Goal: Transaction & Acquisition: Purchase product/service

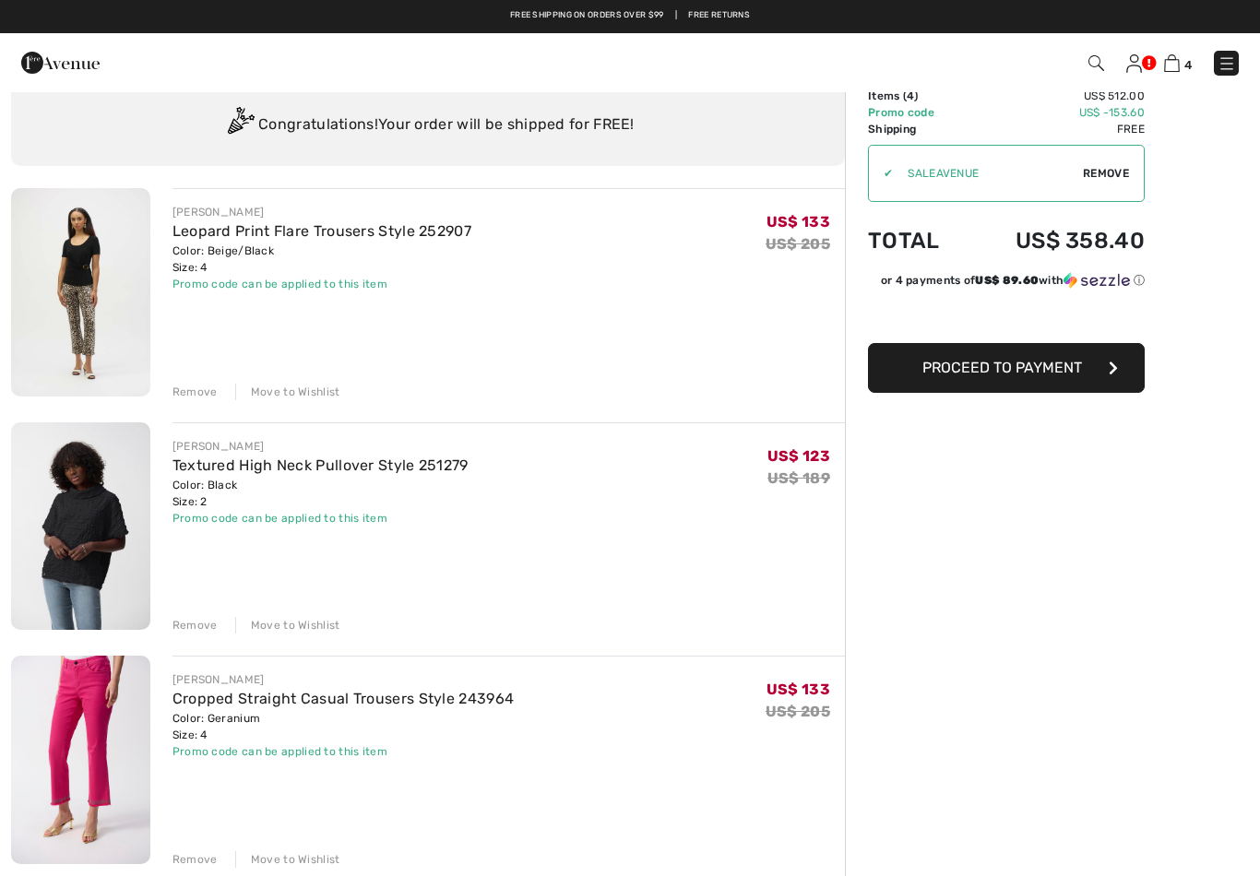
scroll to position [53, 0]
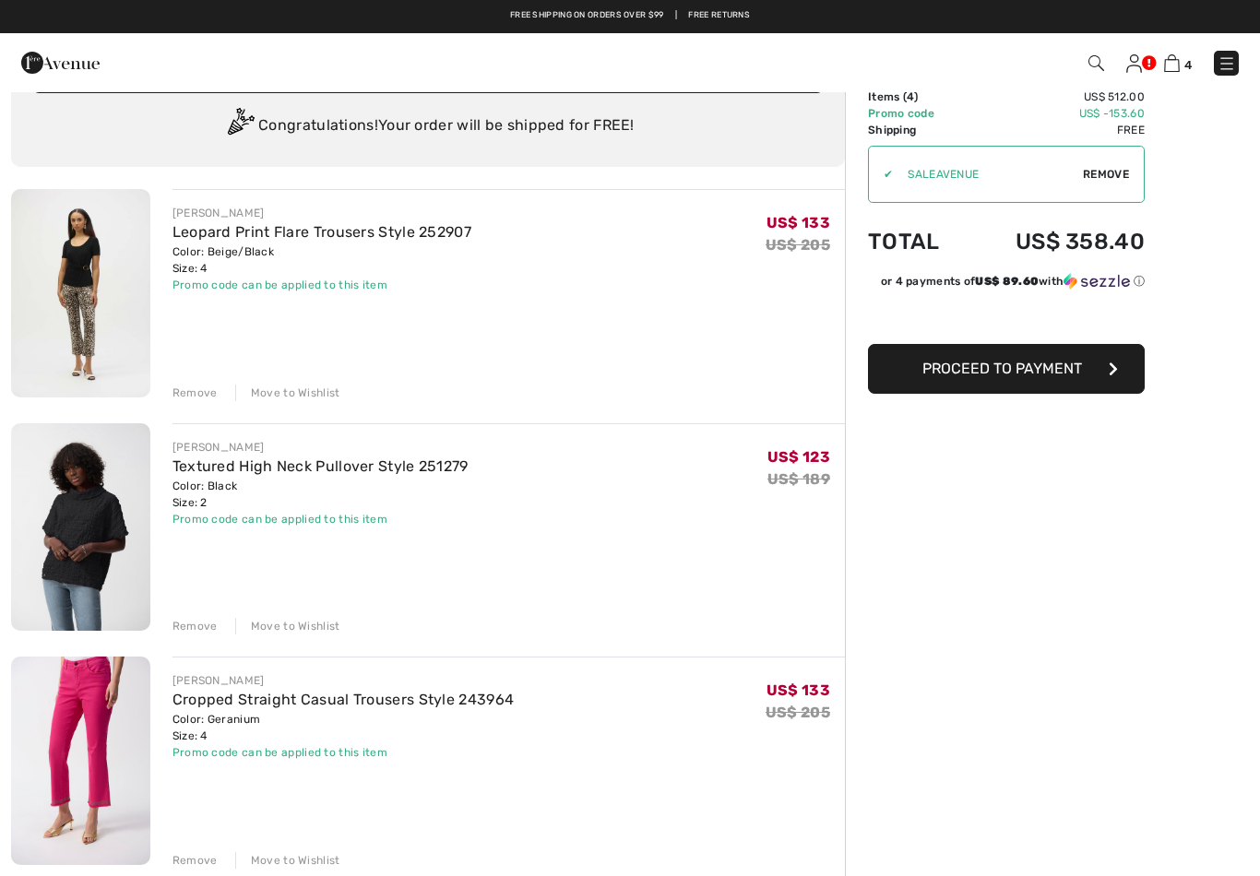
click at [1133, 54] on img at bounding box center [1134, 63] width 16 height 18
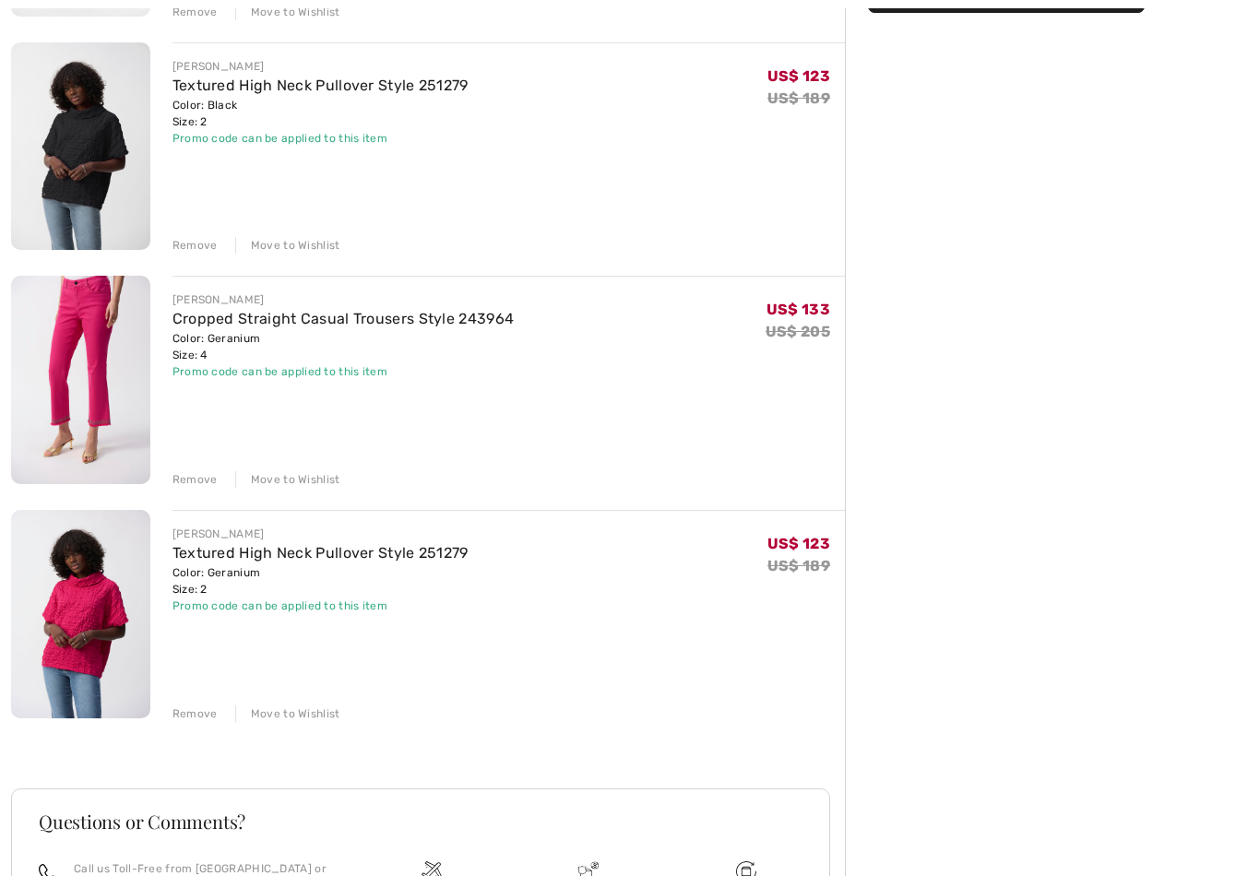
scroll to position [434, 0]
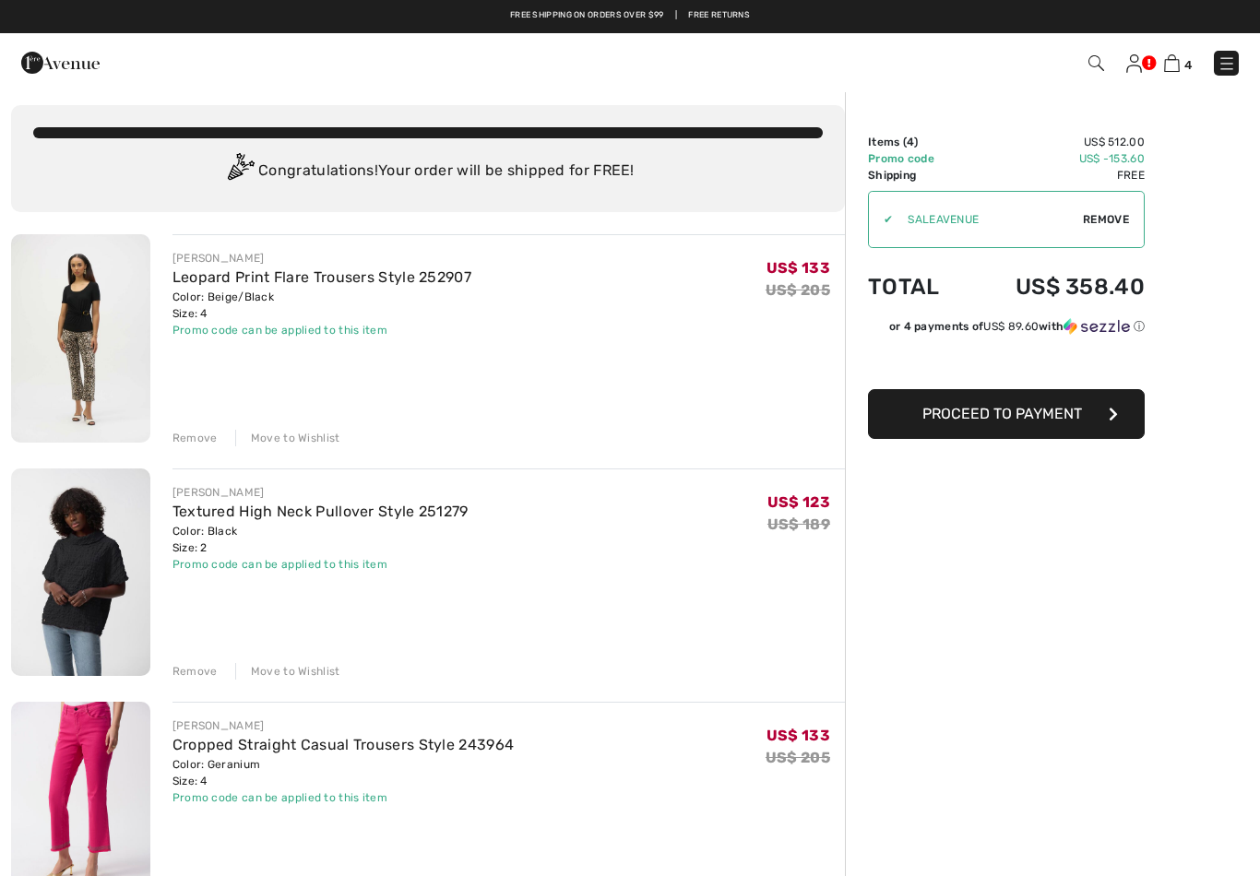
scroll to position [0, 0]
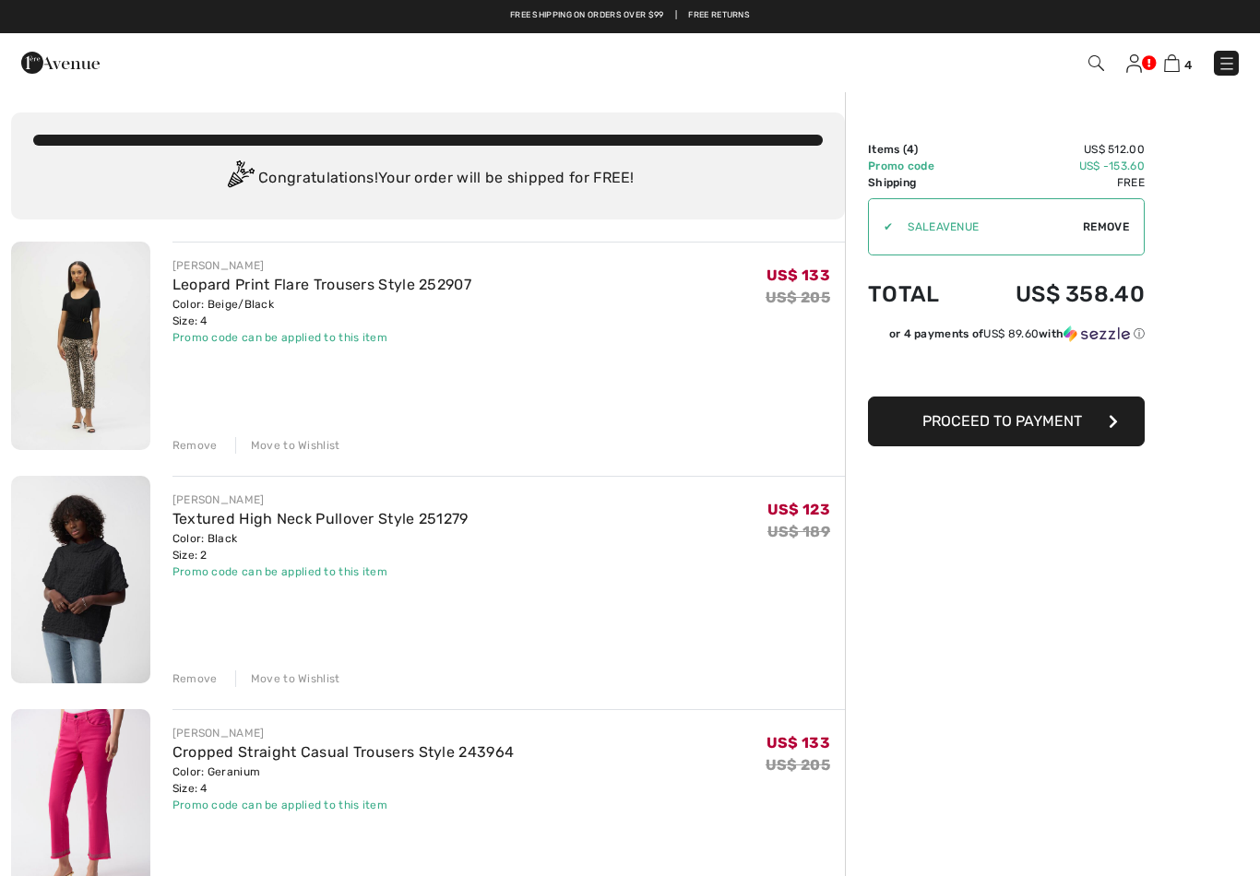
click at [1050, 422] on span "Proceed to Payment" at bounding box center [1002, 421] width 160 height 18
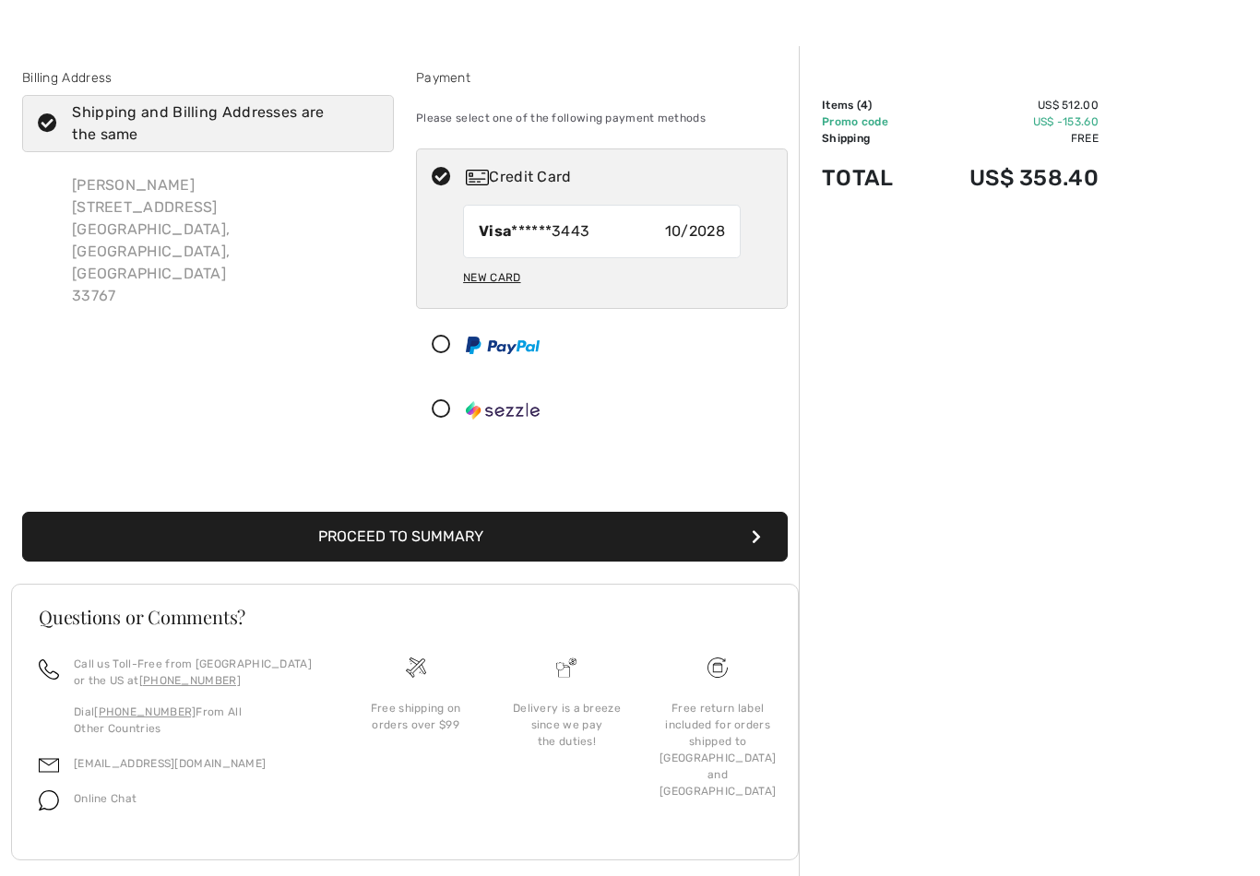
scroll to position [46, 0]
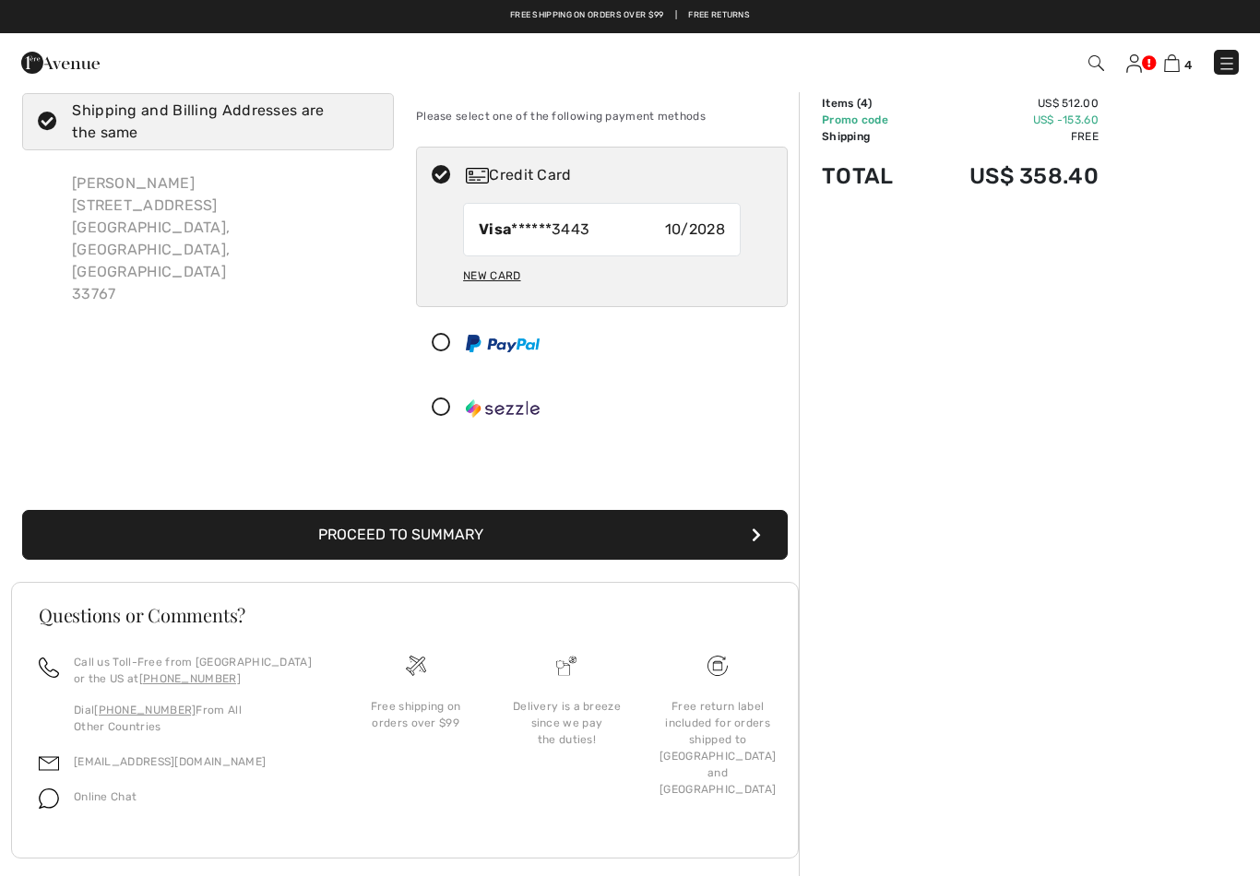
click at [500, 270] on div "New Card" at bounding box center [491, 275] width 57 height 31
radio input "true"
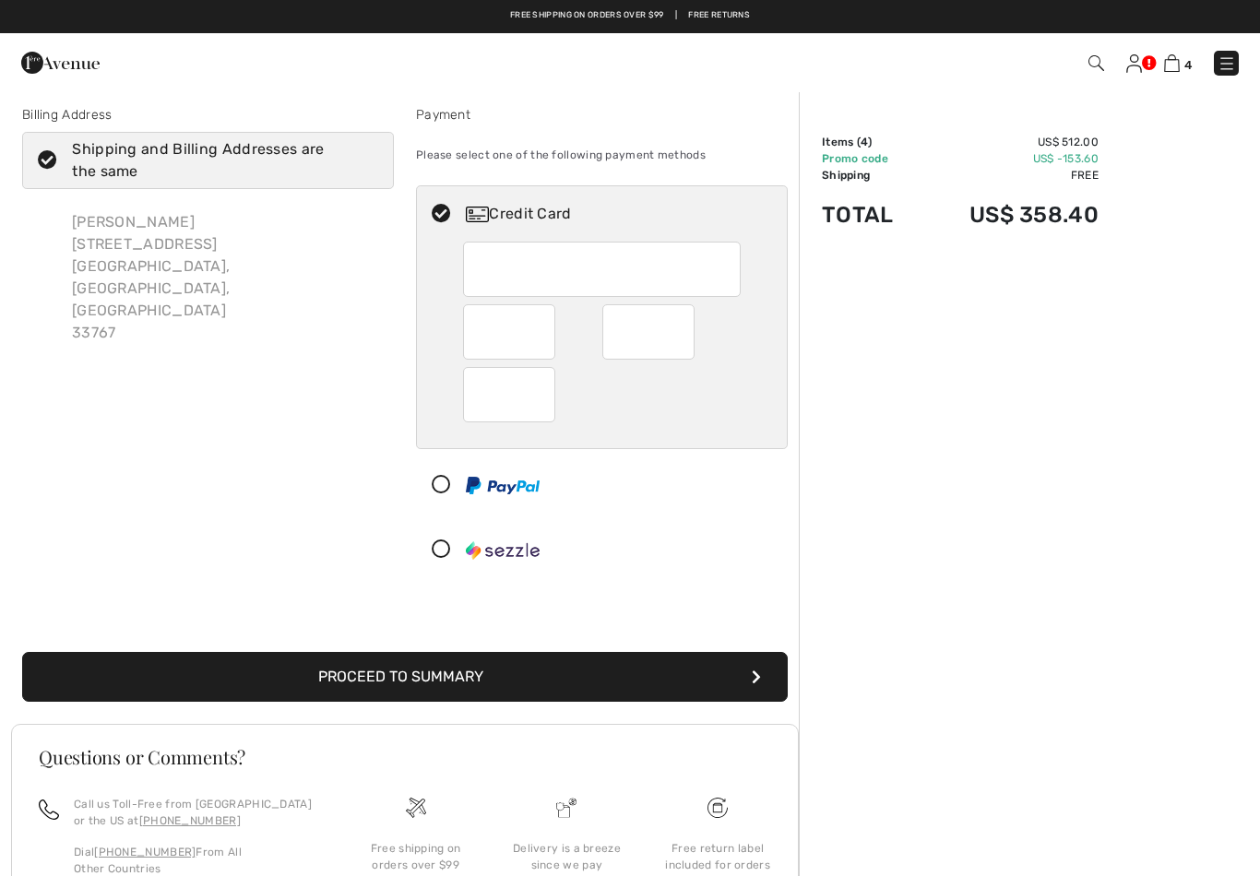
scroll to position [5, 0]
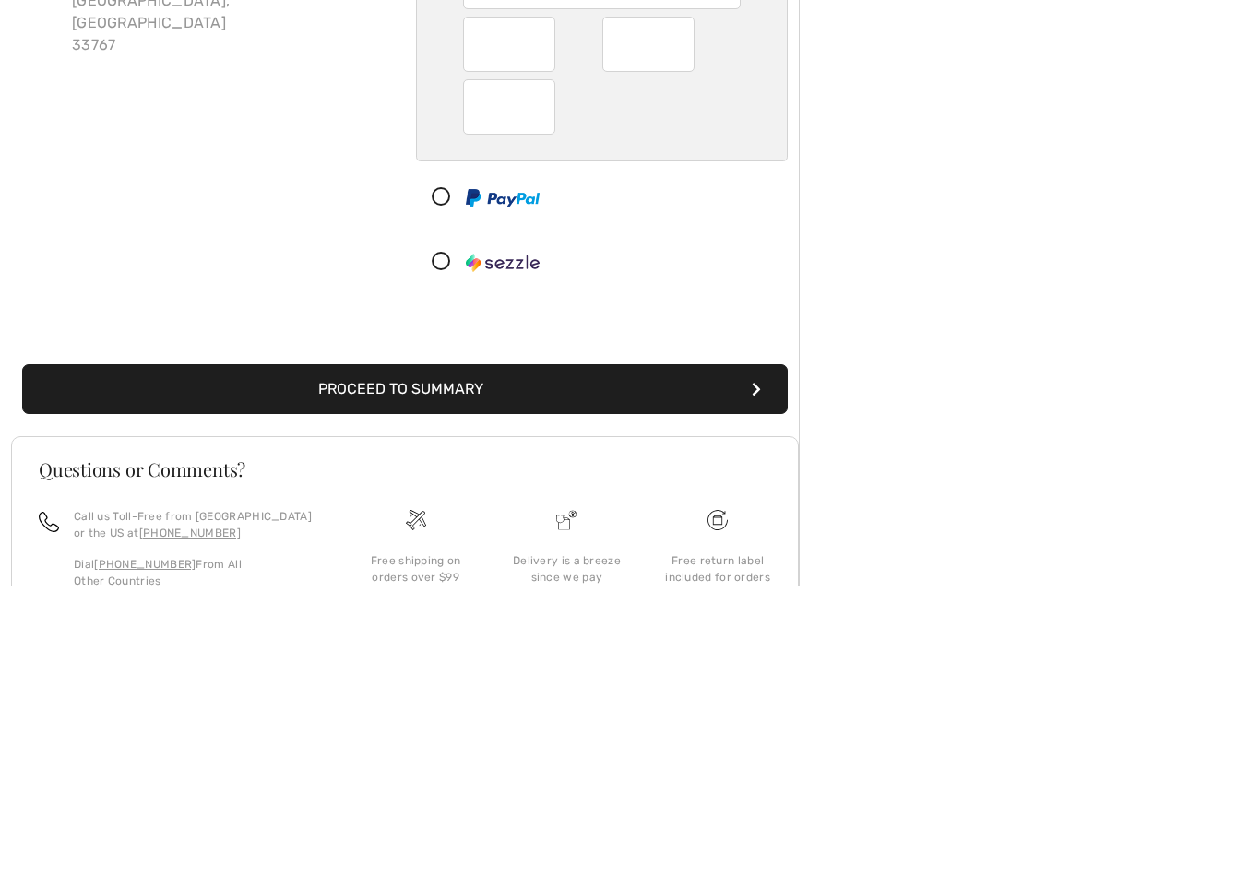
click at [710, 655] on button "Proceed to Summary" at bounding box center [405, 680] width 766 height 50
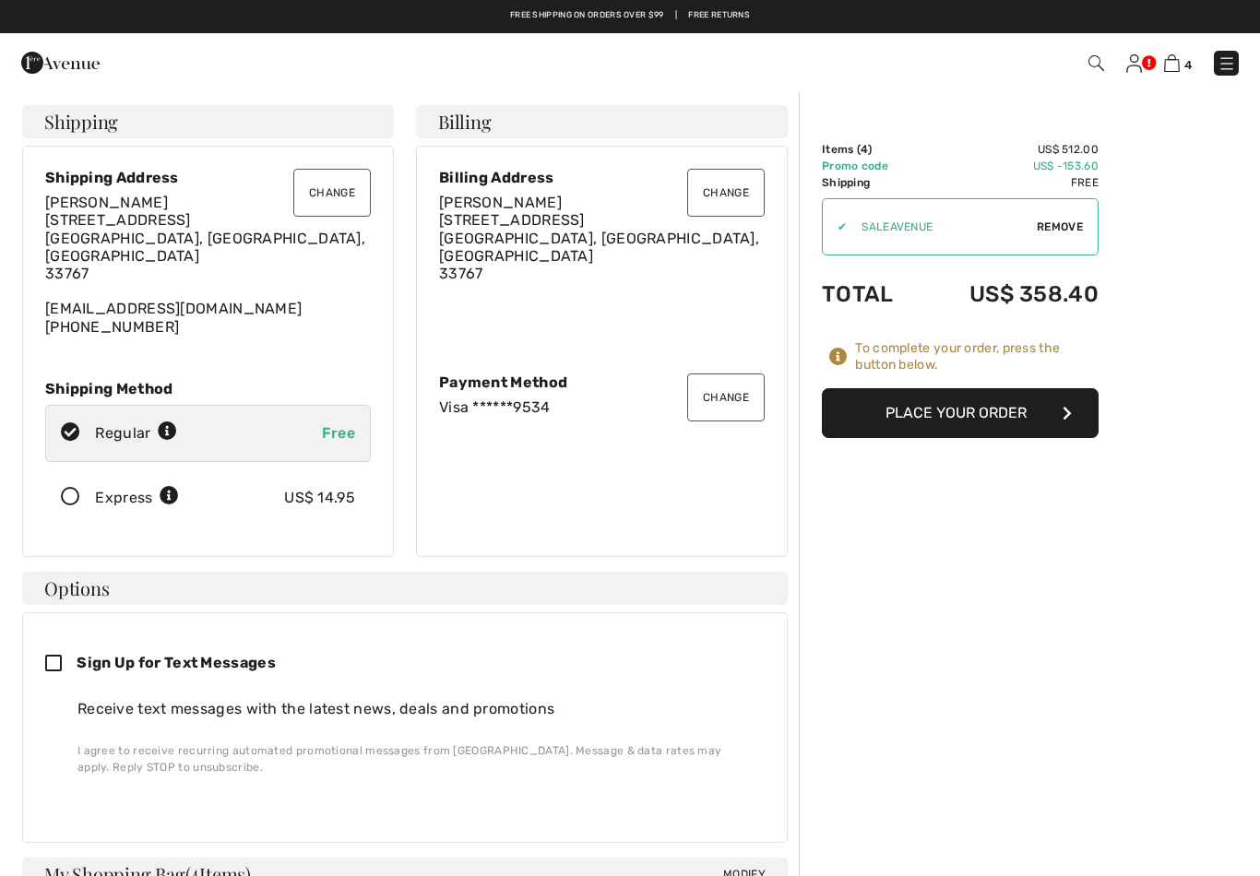
click at [983, 407] on button "Place Your Order" at bounding box center [960, 413] width 277 height 50
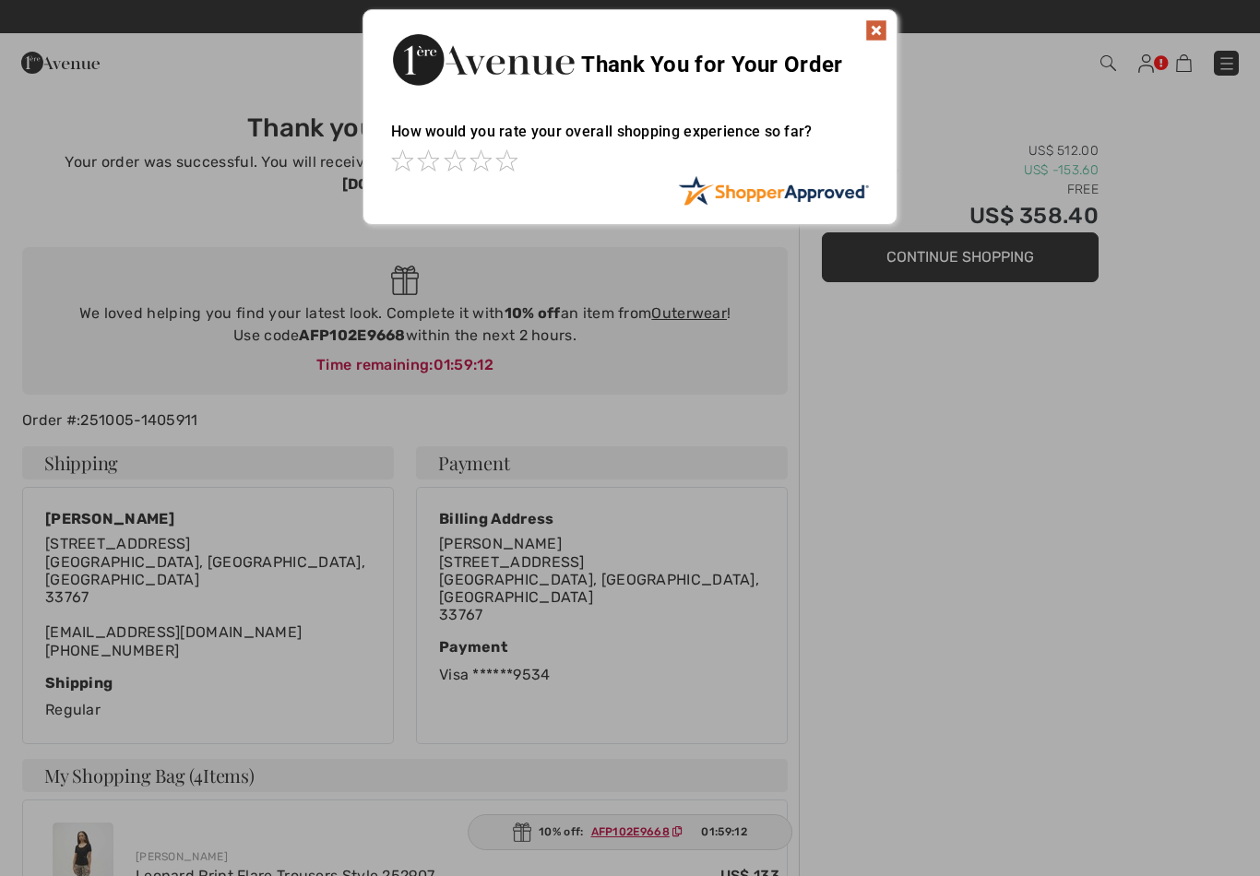
click at [873, 40] on img at bounding box center [876, 30] width 22 height 22
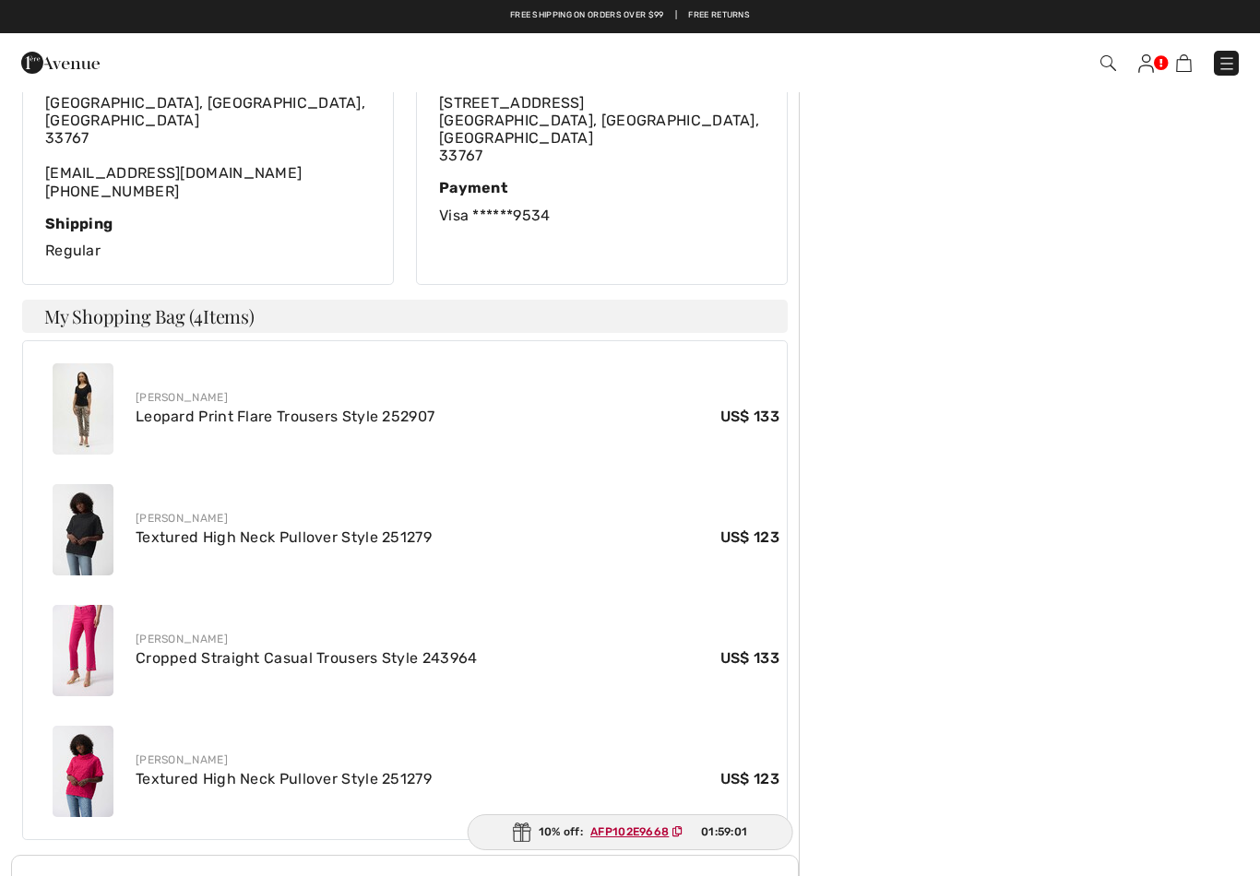
scroll to position [373, 0]
